Goal: Information Seeking & Learning: Learn about a topic

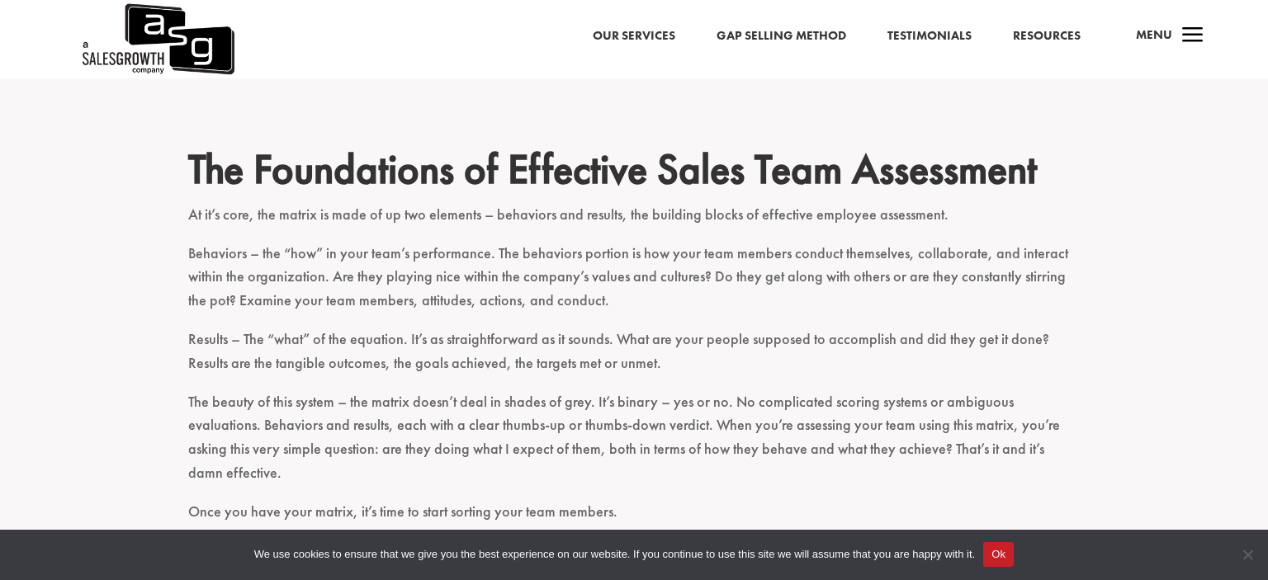
scroll to position [958, 0]
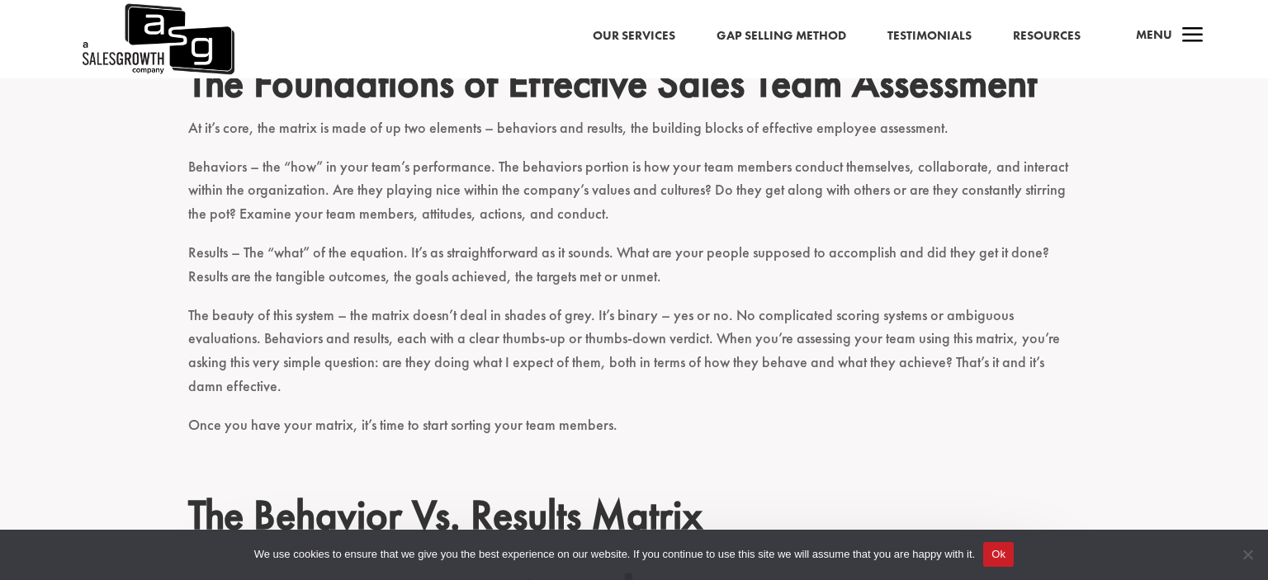
drag, startPoint x: 68, startPoint y: 454, endPoint x: 51, endPoint y: 504, distance: 53.0
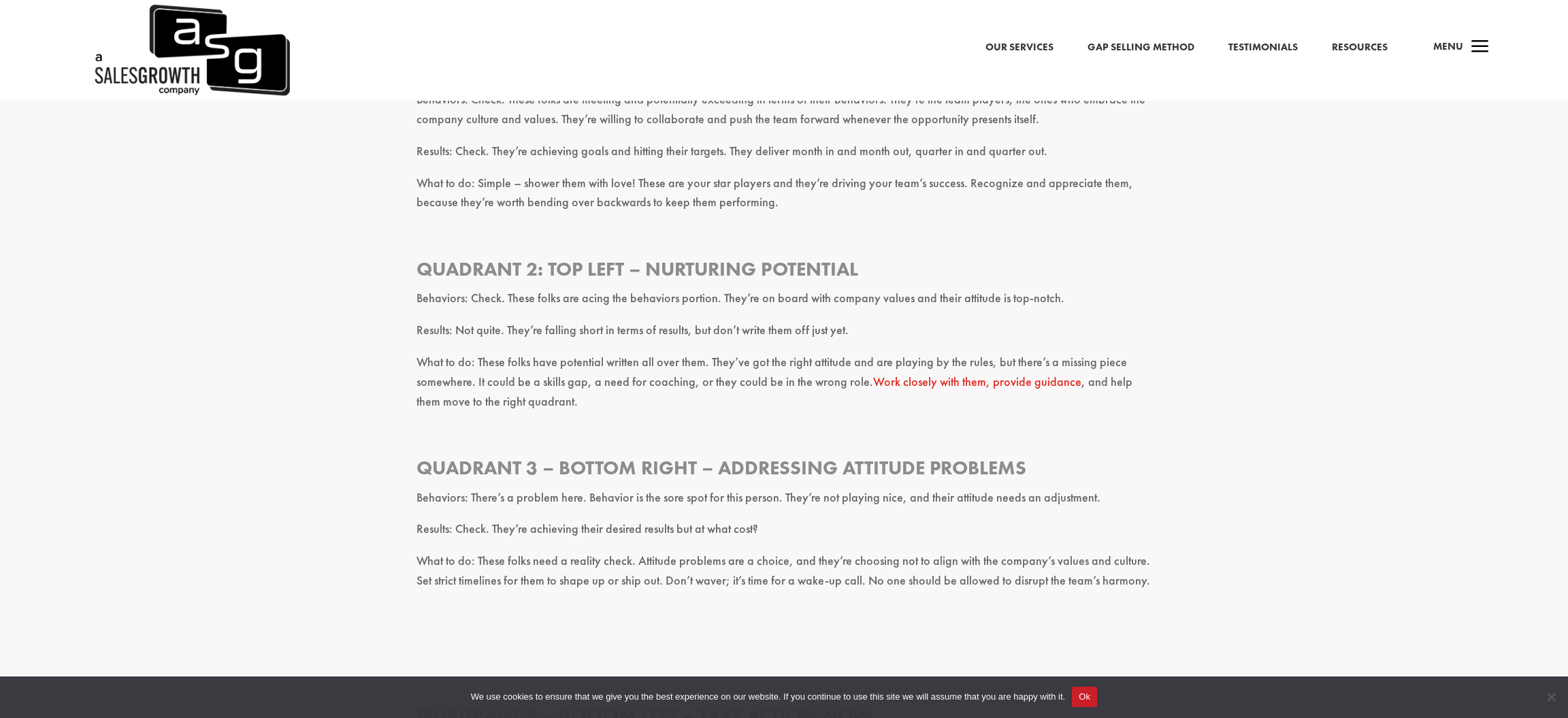
scroll to position [1814, 0]
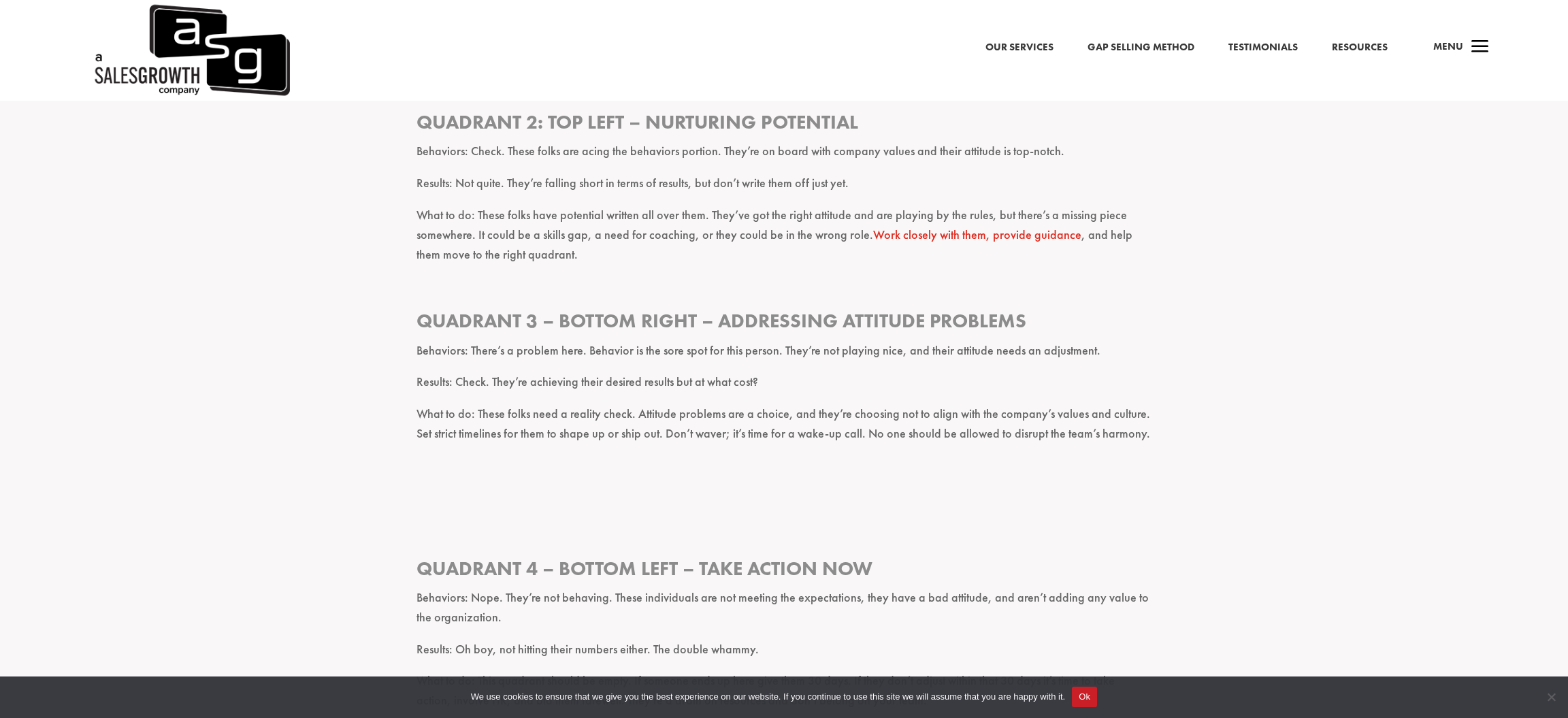
click at [1045, 478] on button "Ok" at bounding box center [1084, 697] width 26 height 21
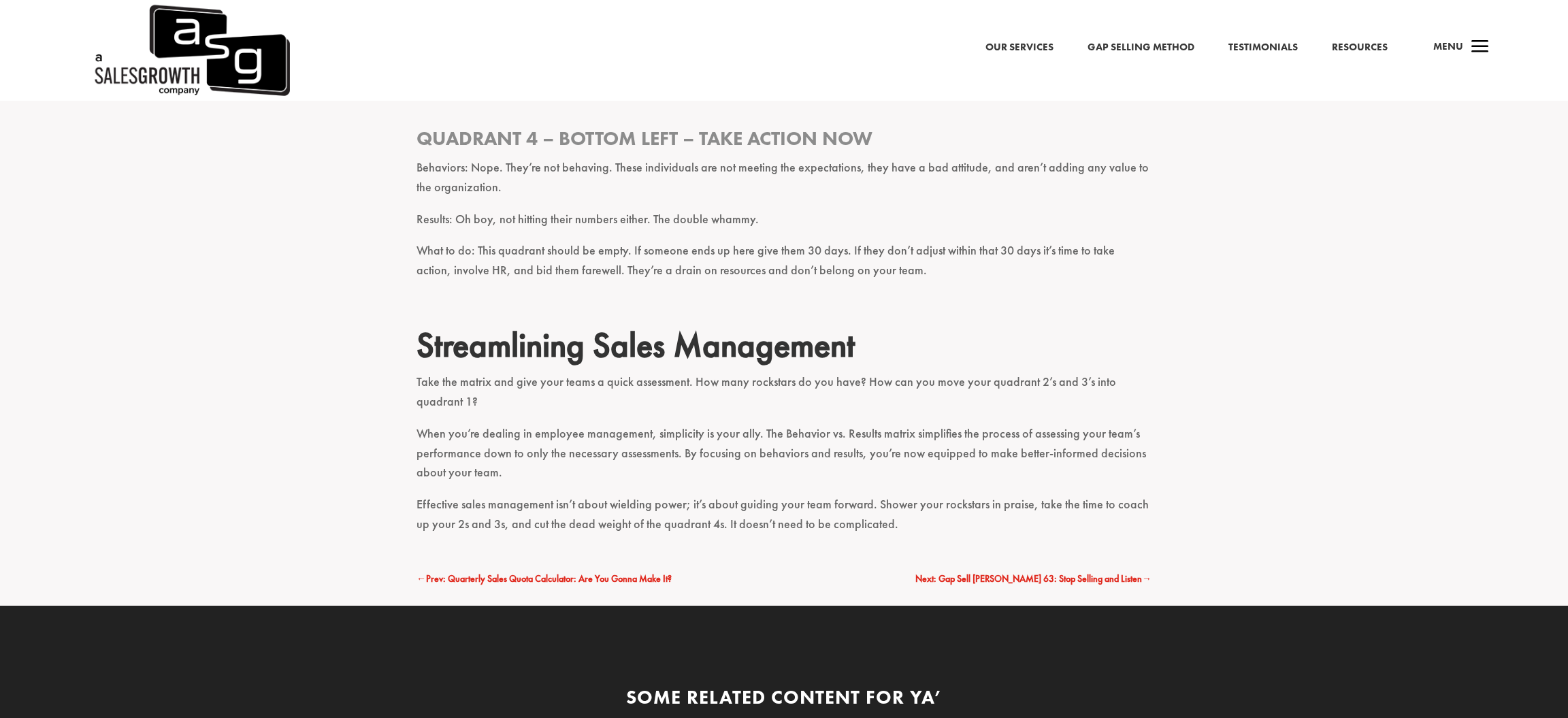
scroll to position [2248, 0]
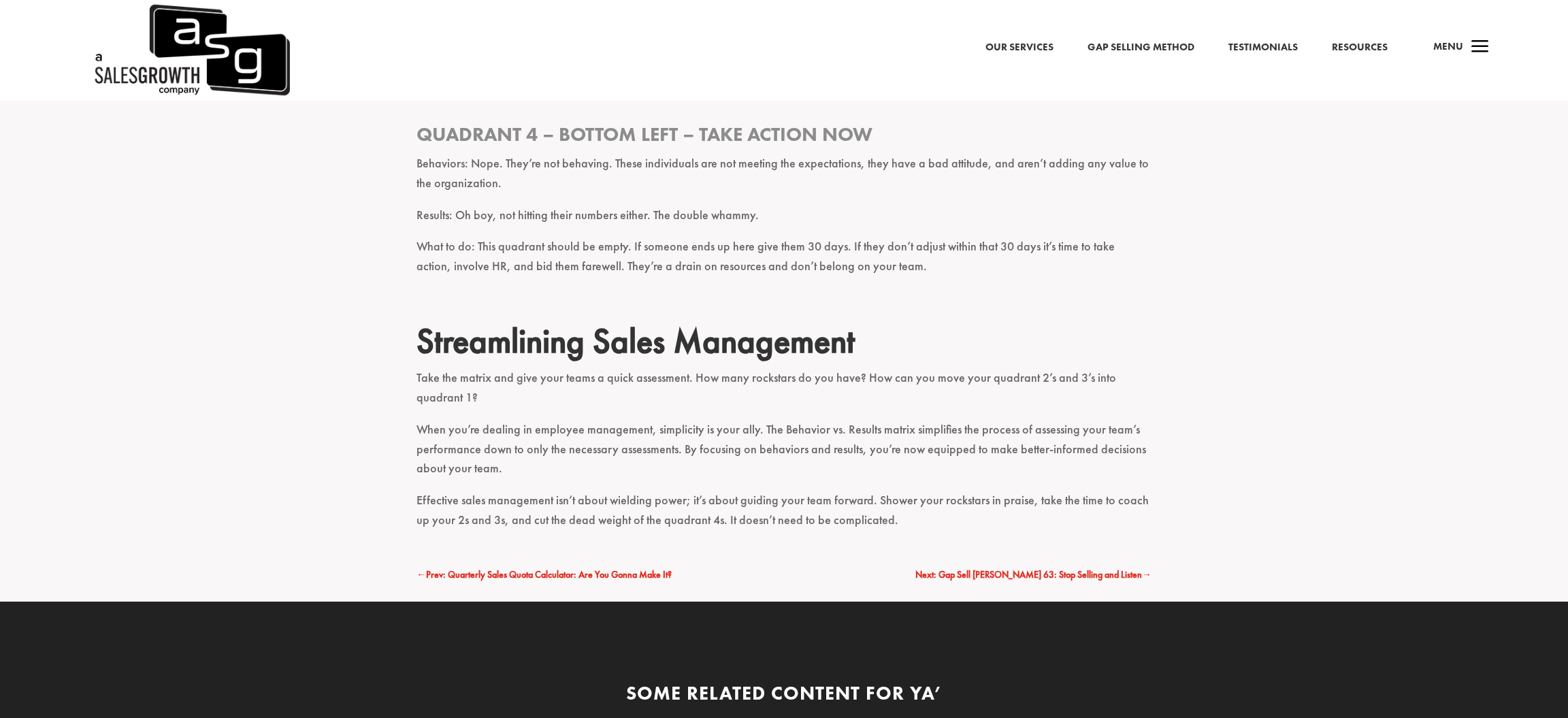
click at [1036, 478] on span "Next: Gap Sell [PERSON_NAME] 63: Stop Selling and Listen" at bounding box center [1028, 574] width 227 height 12
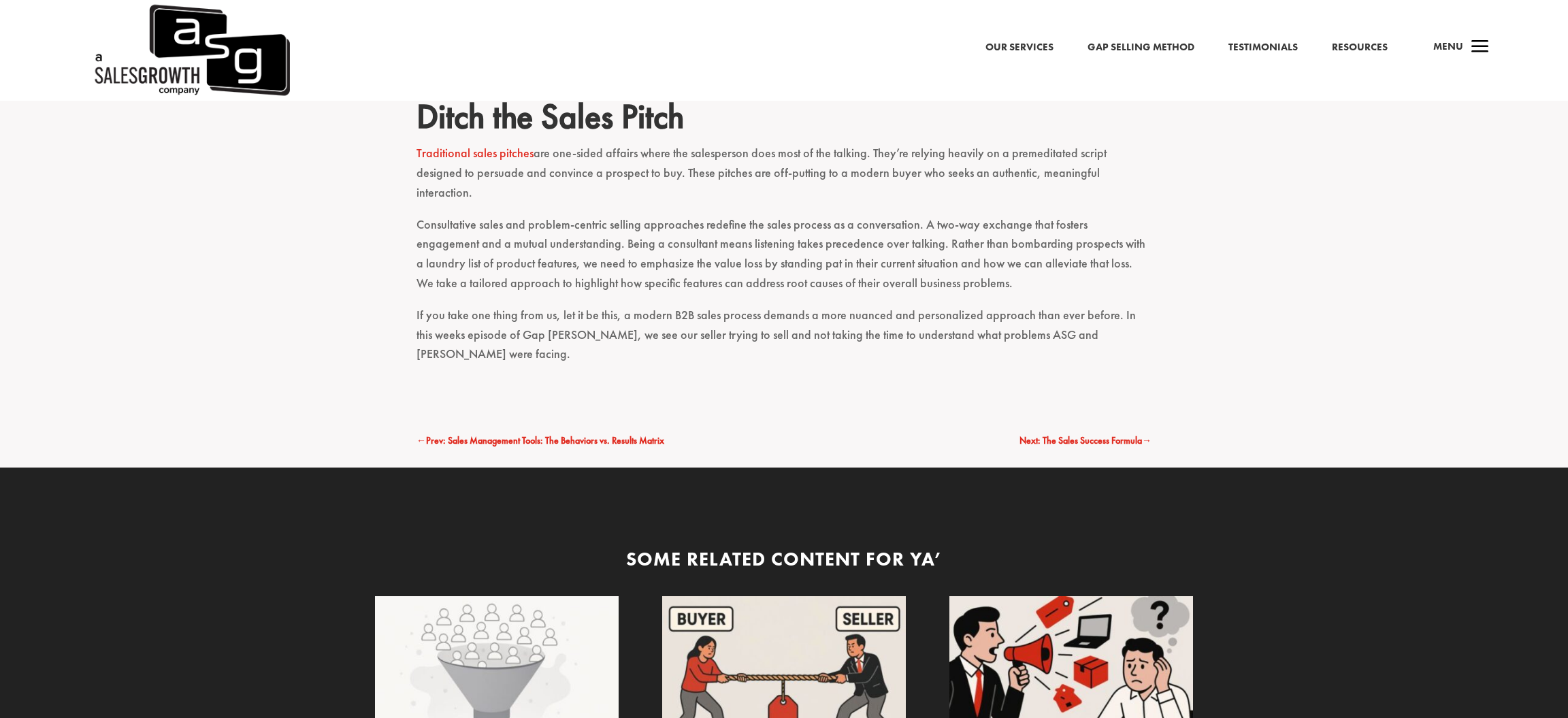
scroll to position [2499, 0]
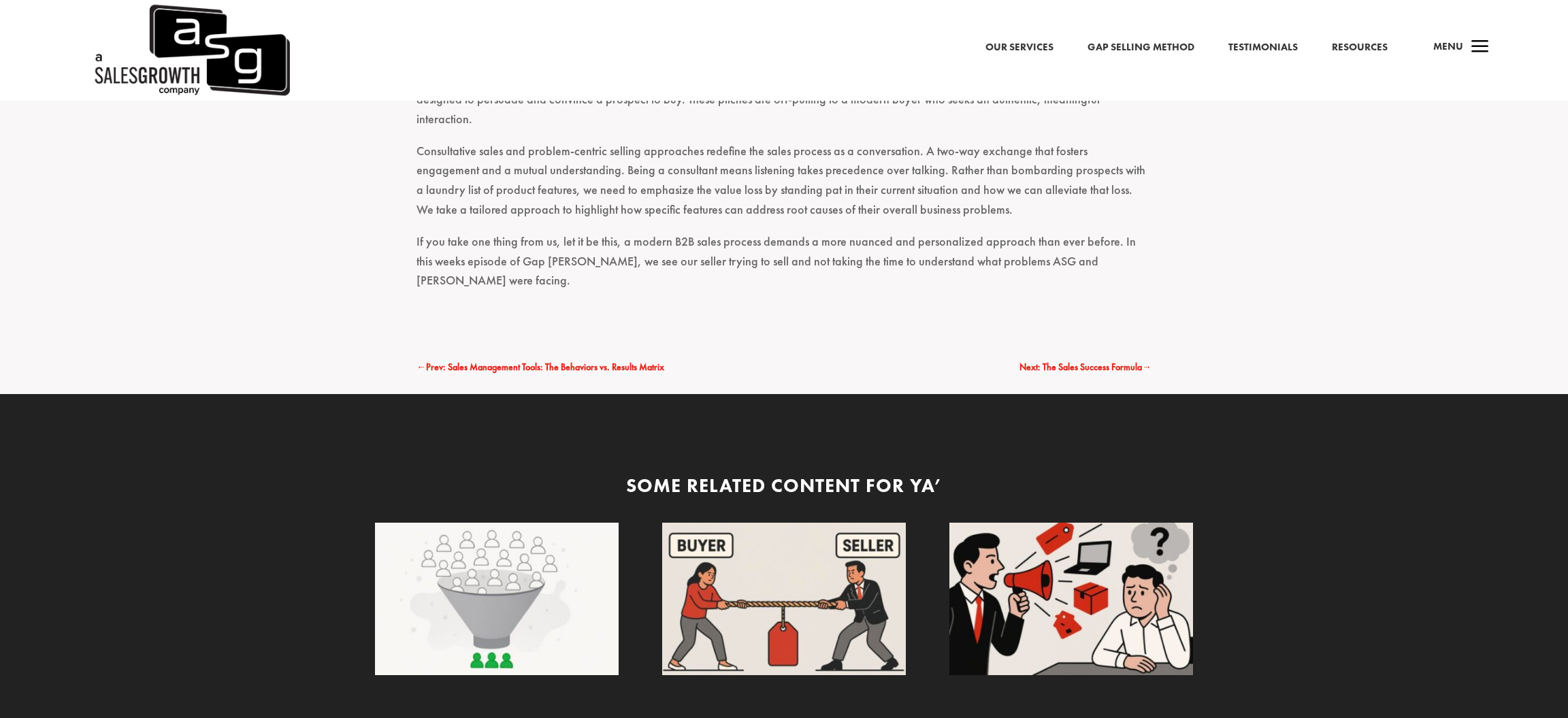
click at [622, 361] on span "Prev: Sales Management Tools: The Behaviors vs. Results Matrix" at bounding box center [545, 367] width 238 height 12
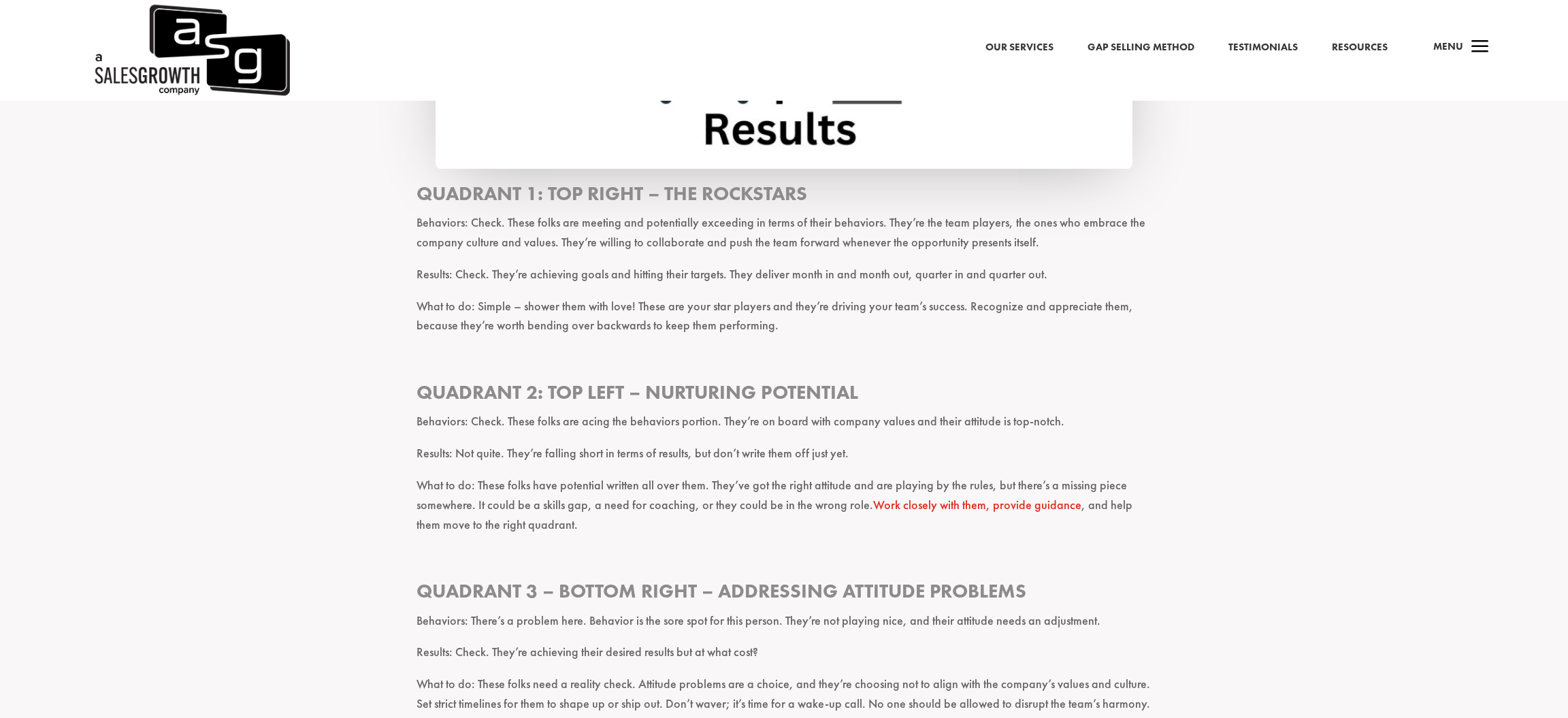
scroll to position [1691, 0]
